Goal: Task Accomplishment & Management: Use online tool/utility

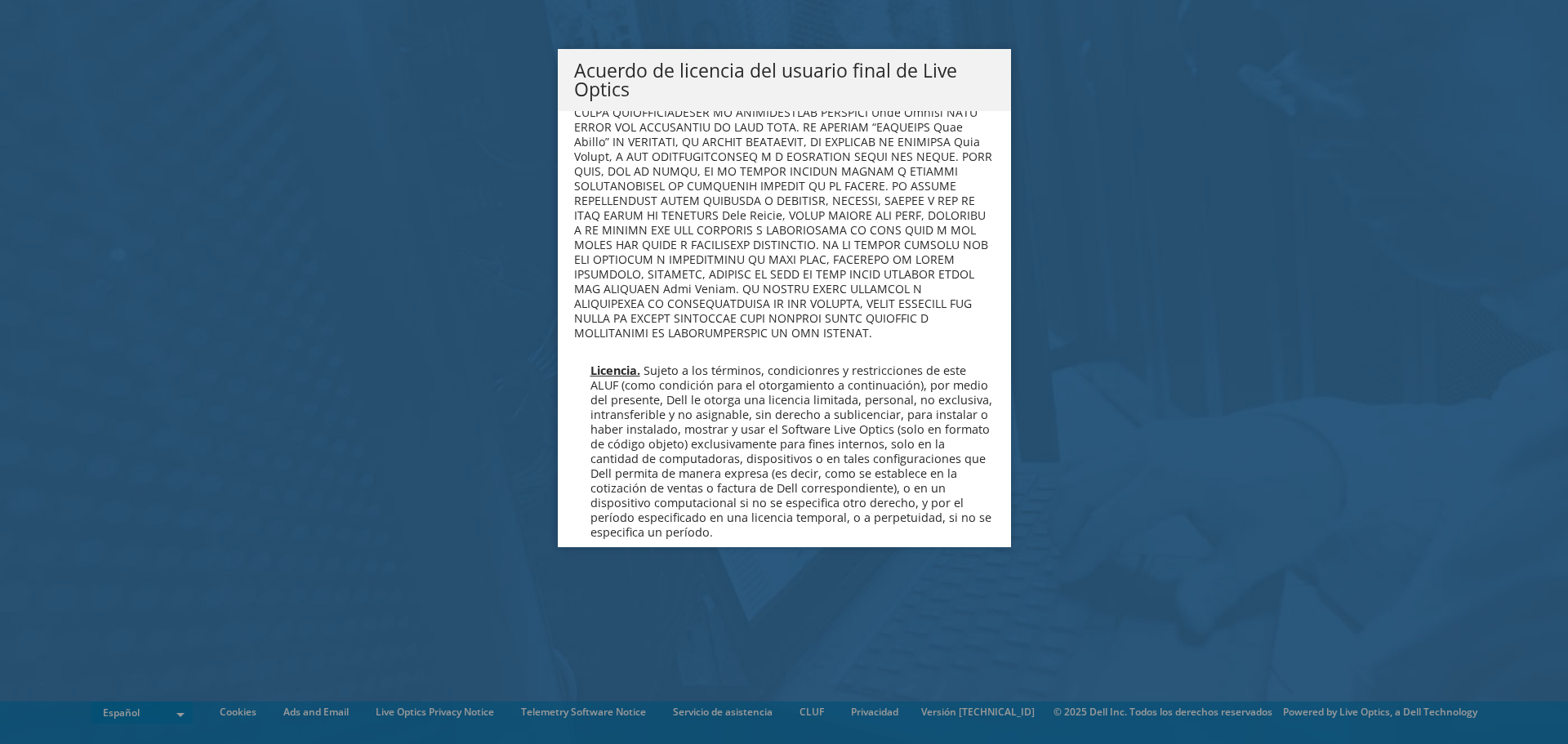
scroll to position [653, 0]
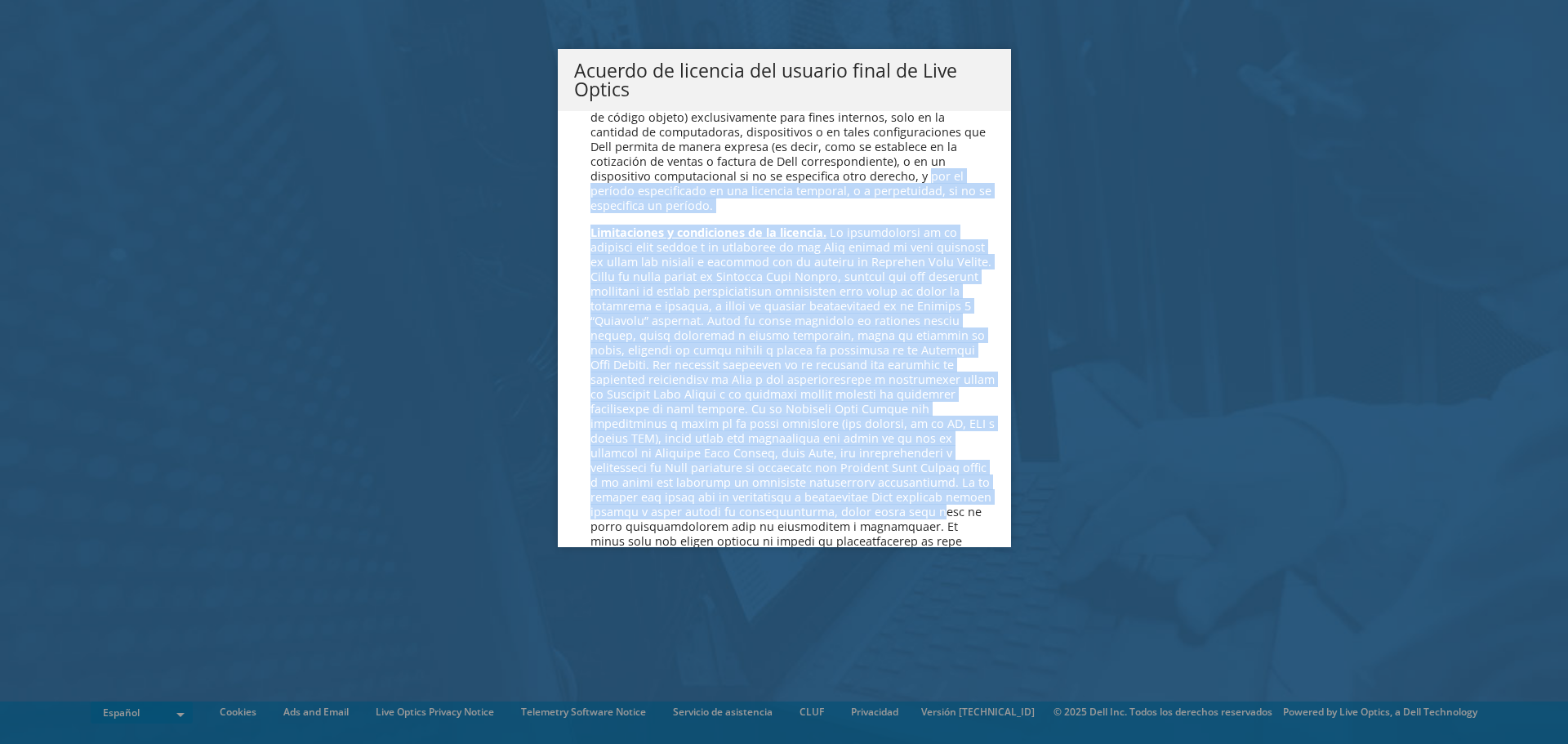
drag, startPoint x: 991, startPoint y: 173, endPoint x: 975, endPoint y: 513, distance: 340.4
click at [975, 513] on div "Lea el siguiente Contrato de licencia. Debe aceptar los términos de este contra…" at bounding box center [784, 329] width 454 height 436
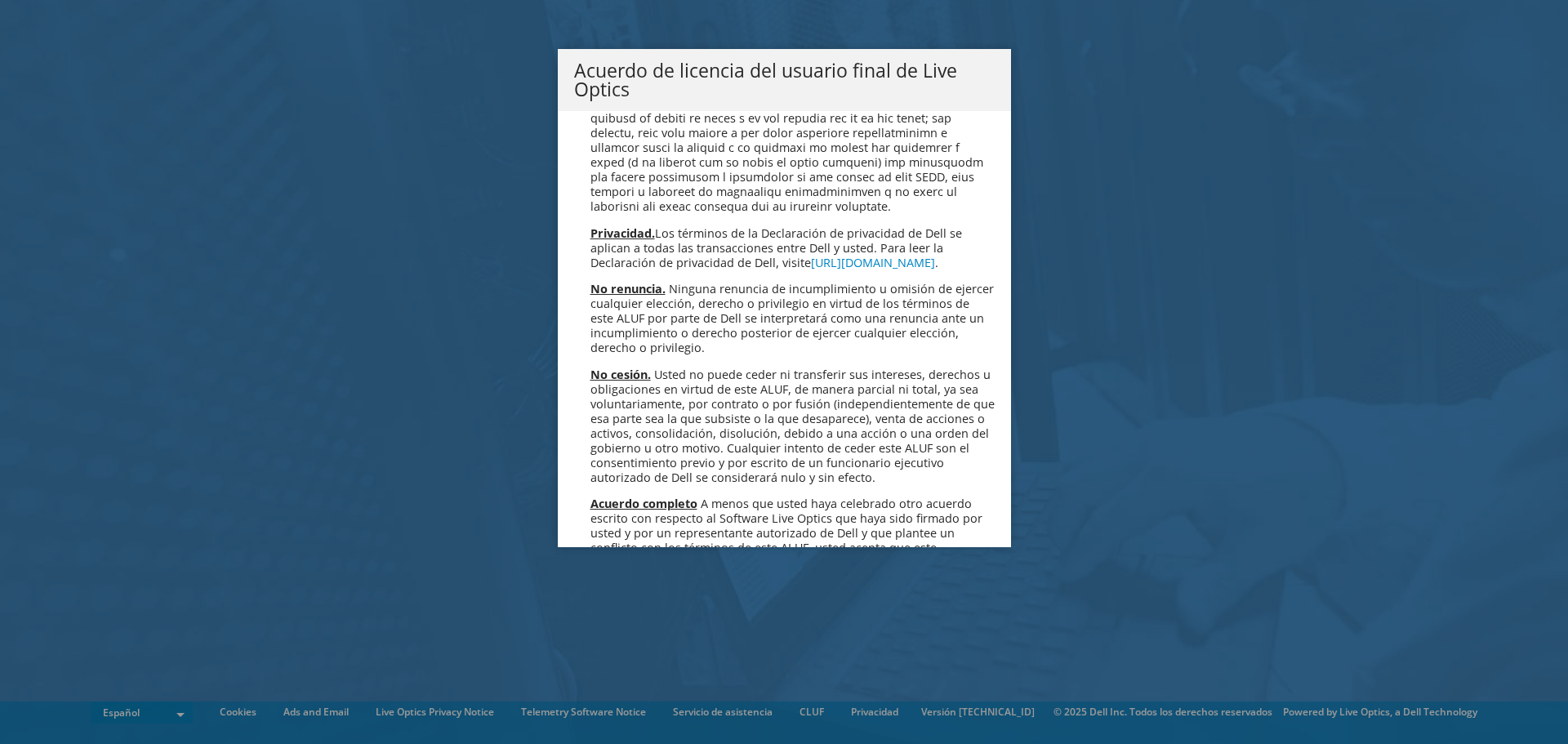
scroll to position [6923, 0]
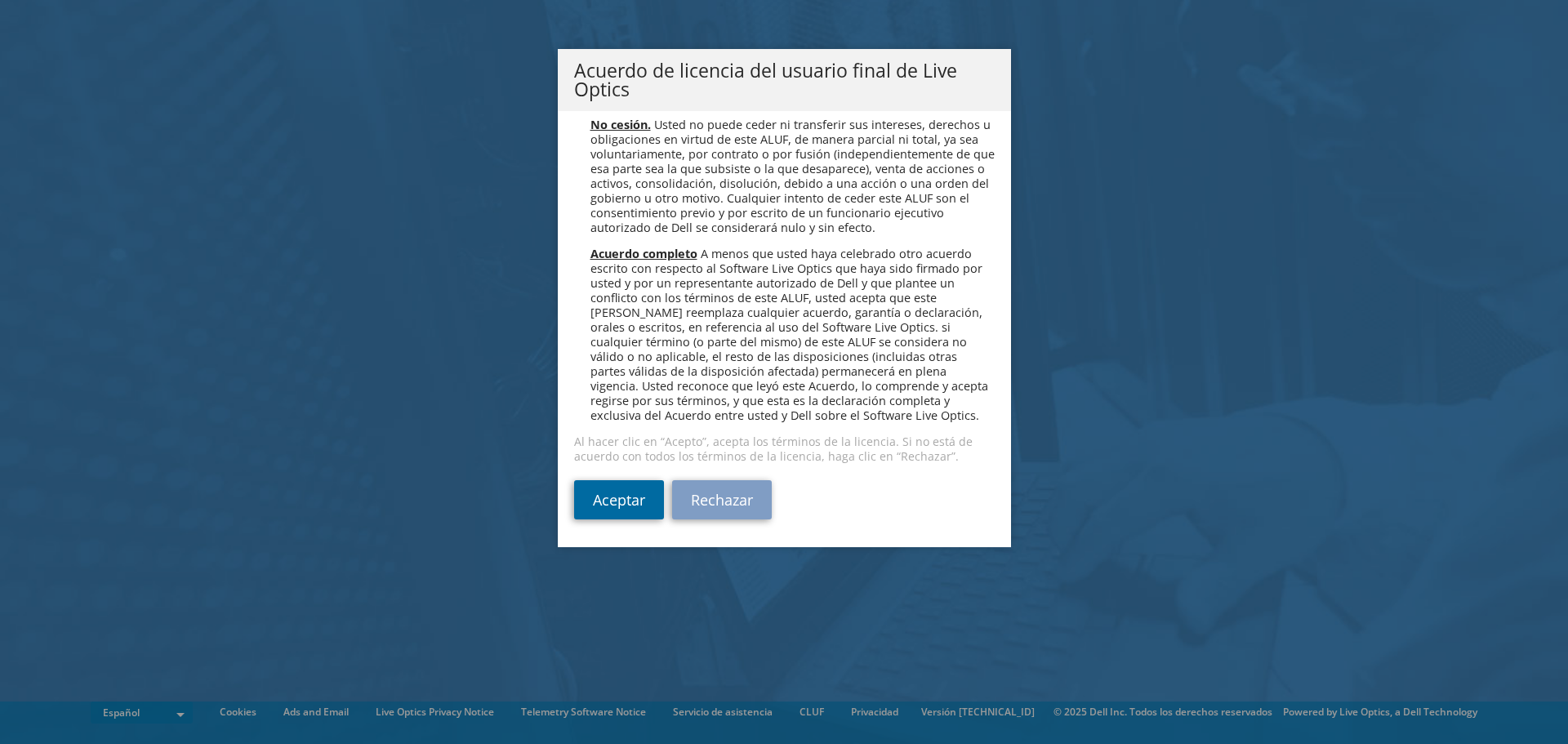
click at [601, 491] on link "Aceptar" at bounding box center [619, 499] width 90 height 39
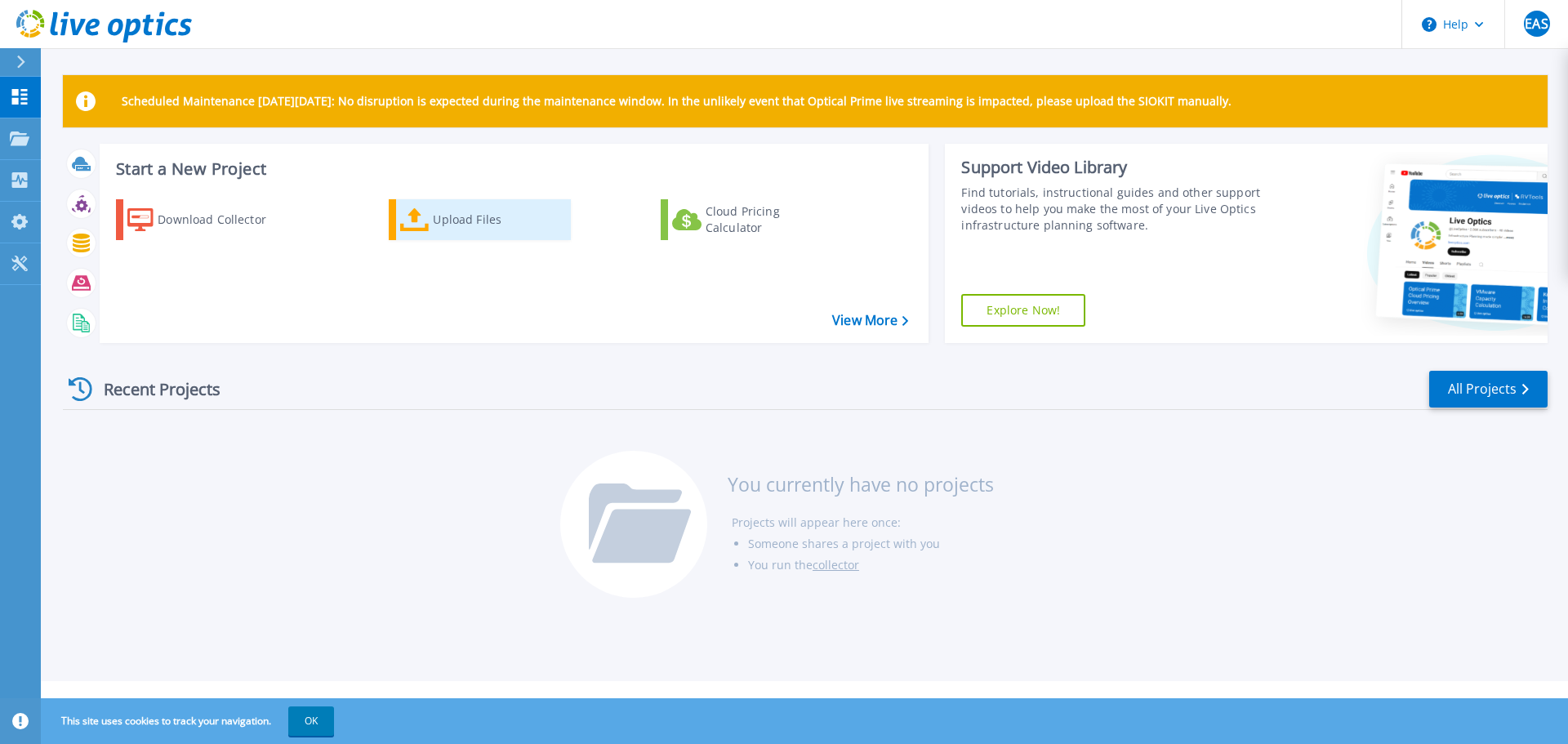
click at [455, 220] on div "Upload Files" at bounding box center [498, 220] width 131 height 33
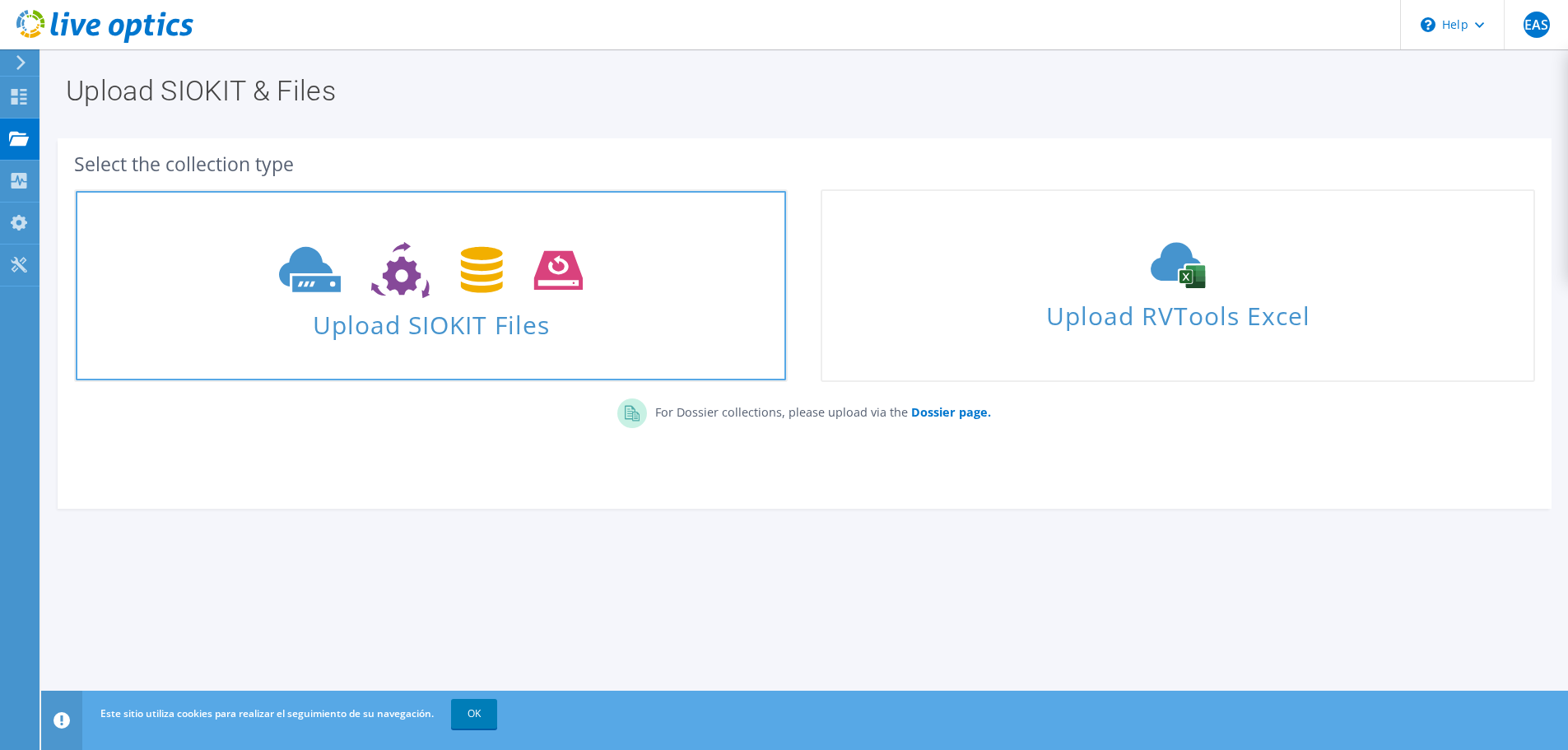
click at [441, 269] on icon at bounding box center [431, 270] width 304 height 57
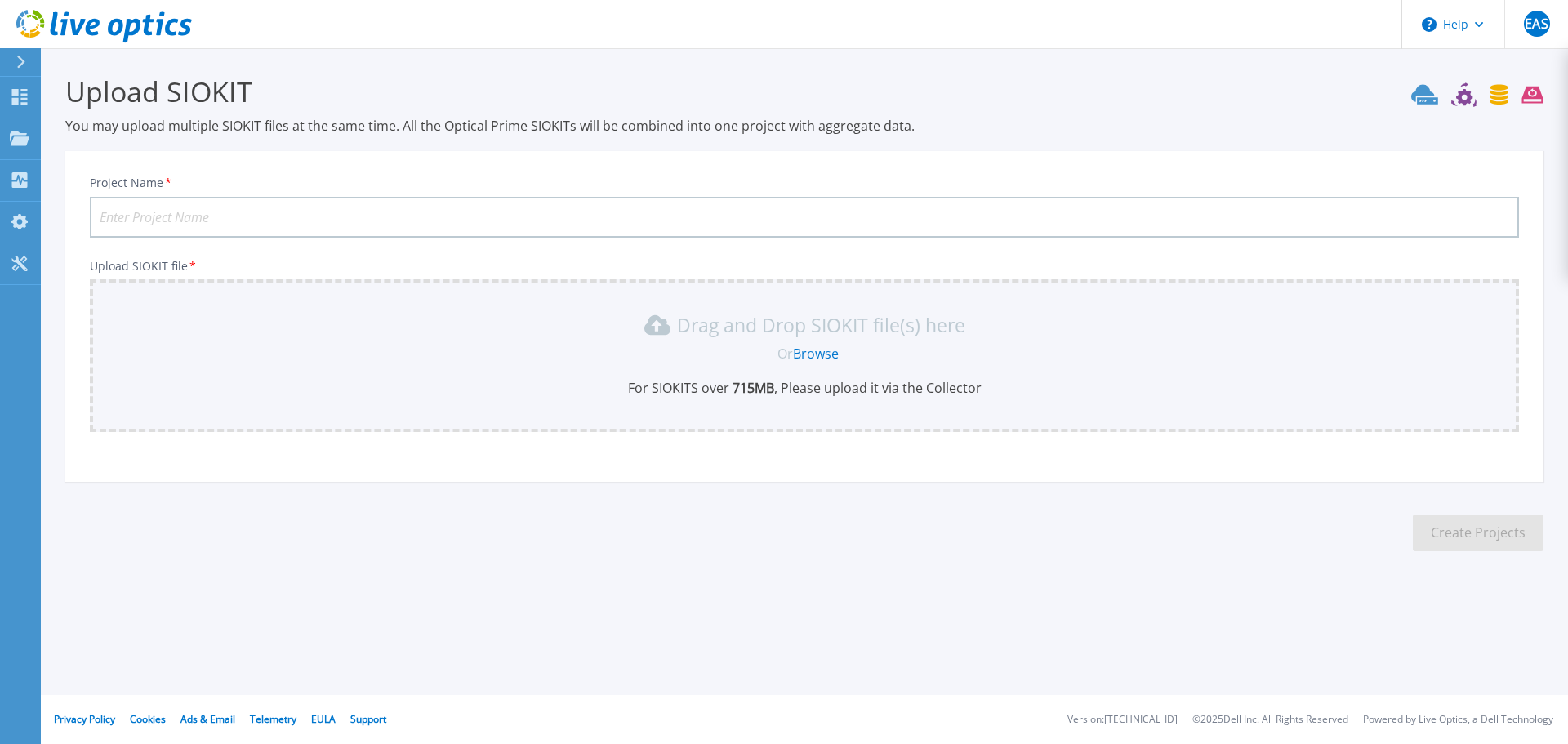
click at [145, 223] on input "Project Name *" at bounding box center [804, 217] width 1429 height 41
type input "S"
type input "CONMEX"
click at [417, 370] on div "Drag and Drop SIOKIT file(s) here Or Browse For SIOKITS over 715 MB , Please up…" at bounding box center [804, 354] width 1410 height 85
